Goal: Navigation & Orientation: Find specific page/section

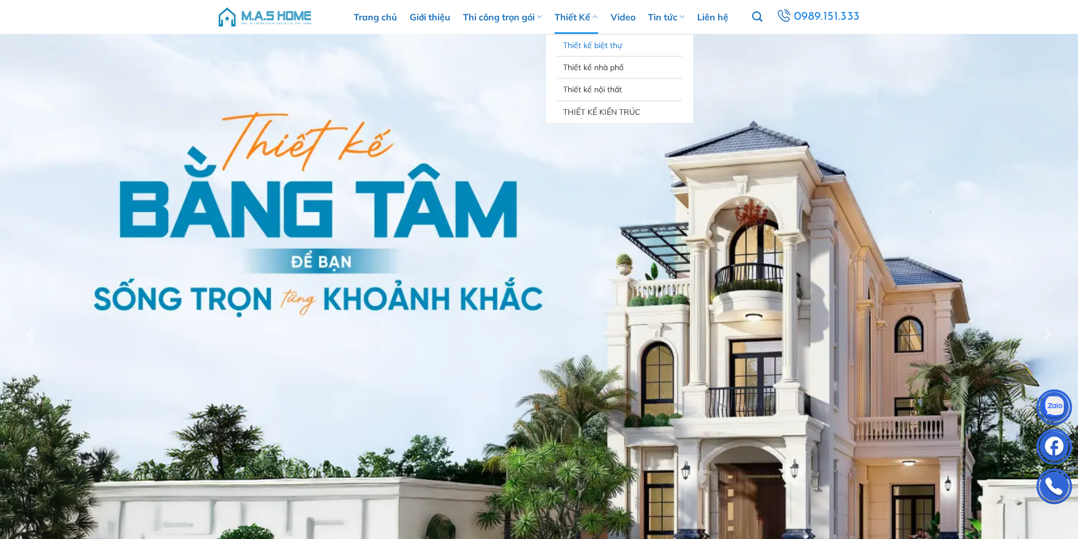
click at [606, 46] on link "Thiết kế biệt thự" at bounding box center [619, 46] width 113 height 22
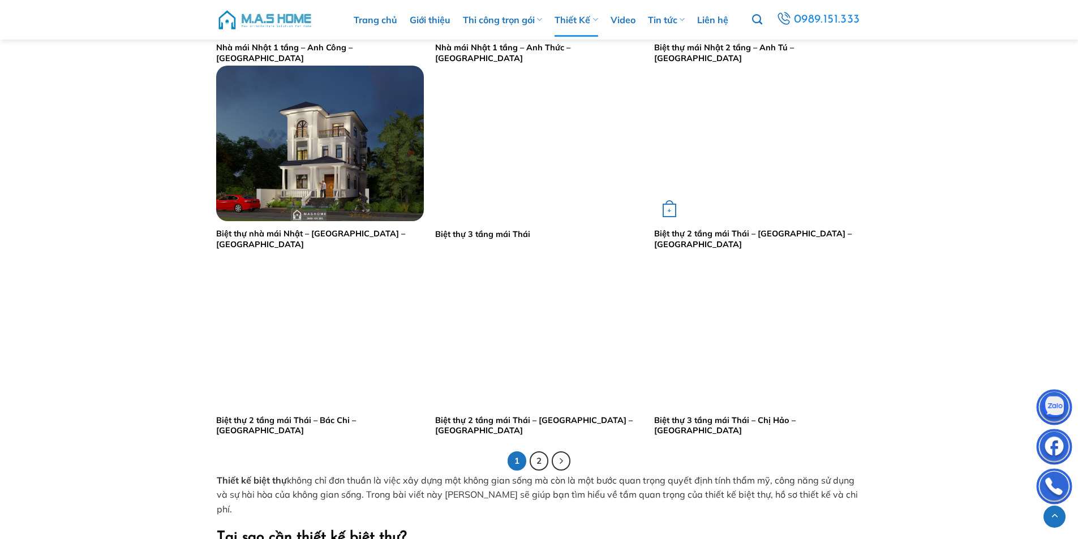
scroll to position [2094, 0]
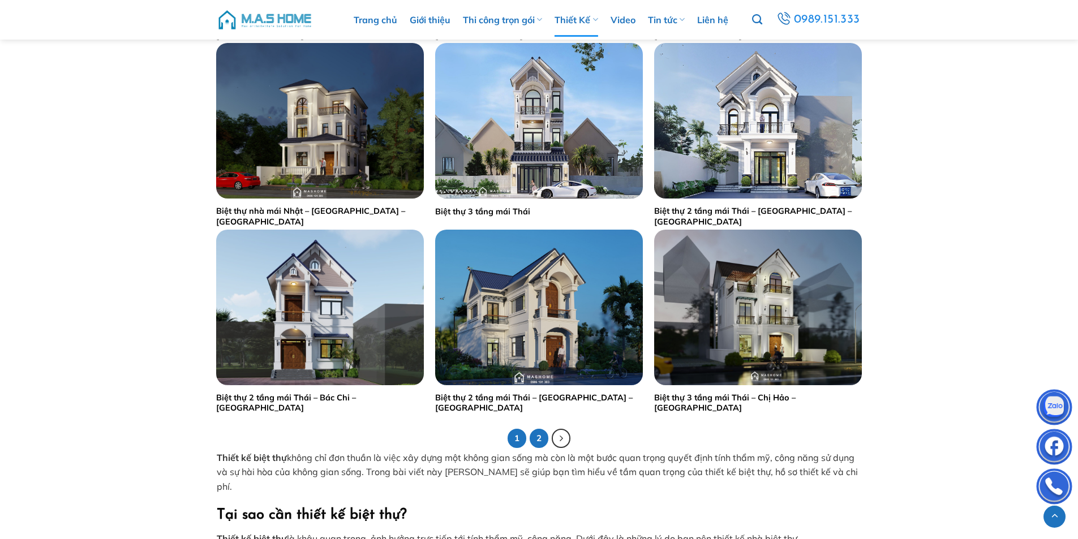
click at [541, 440] on link "2" at bounding box center [539, 438] width 19 height 19
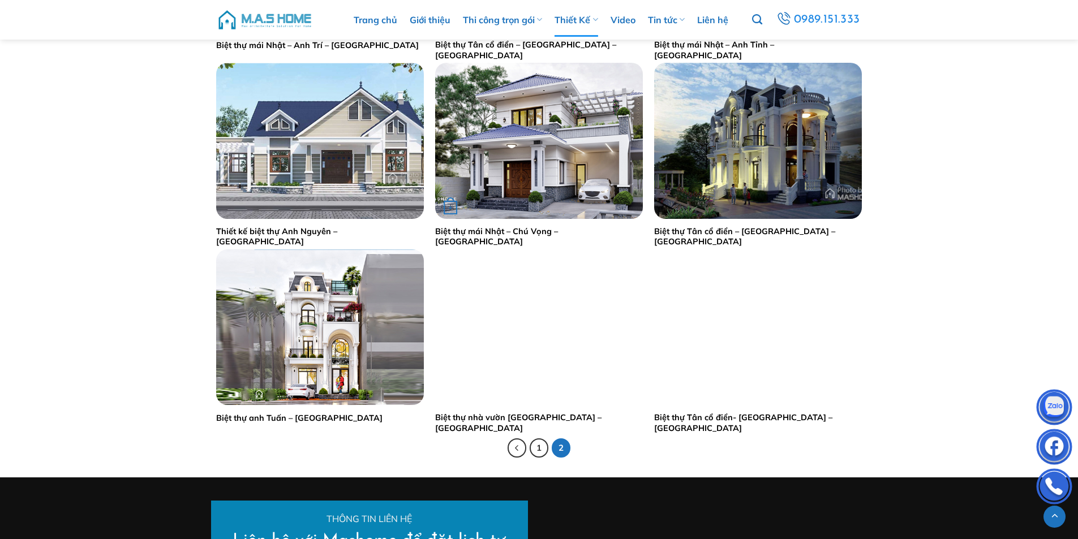
scroll to position [1867, 0]
